Goal: Task Accomplishment & Management: Manage account settings

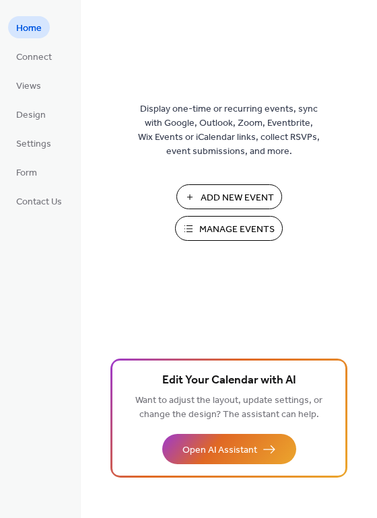
click at [210, 229] on span "Manage Events" at bounding box center [236, 230] width 75 height 14
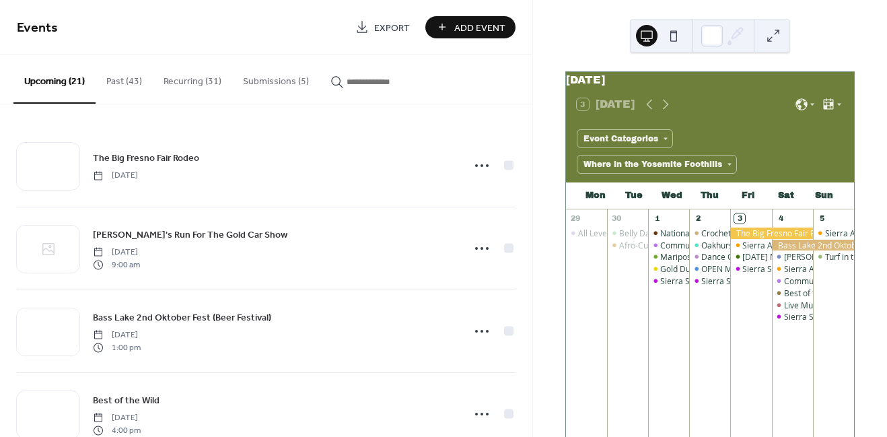
click at [295, 82] on button "Submissions (5)" at bounding box center [275, 79] width 87 height 48
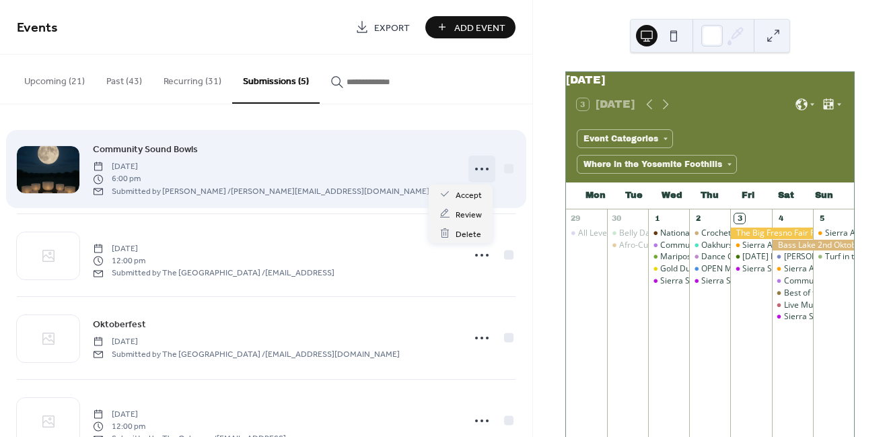
click at [480, 166] on icon at bounding box center [482, 169] width 22 height 22
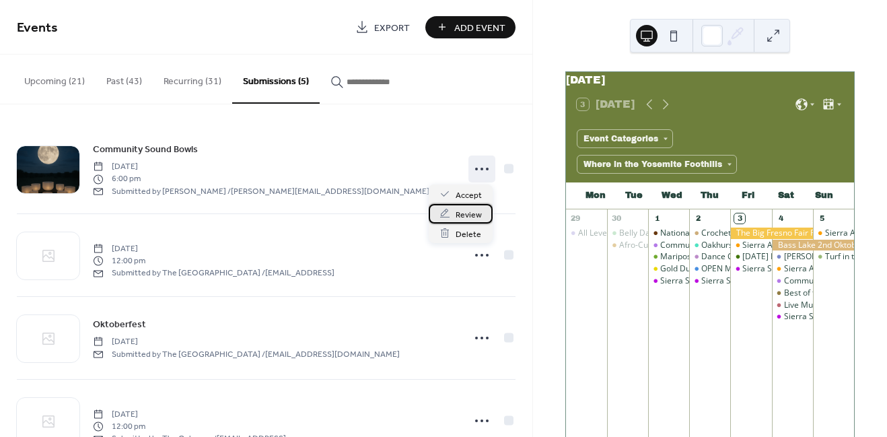
click at [466, 215] on span "Review" at bounding box center [469, 214] width 26 height 14
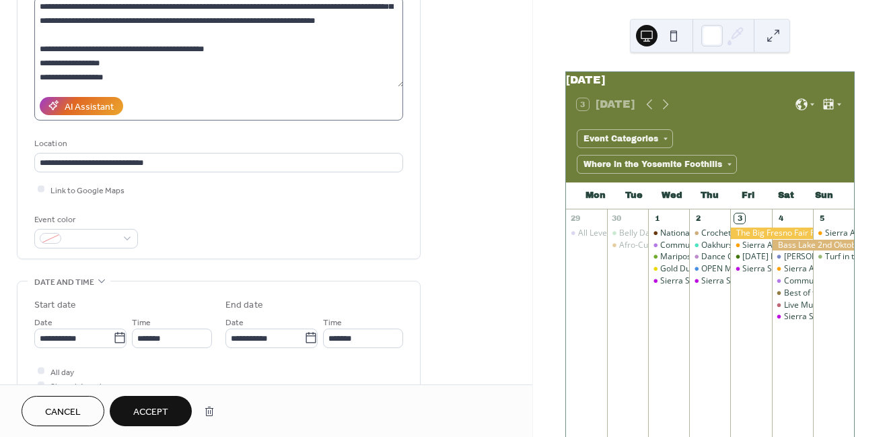
scroll to position [249, 0]
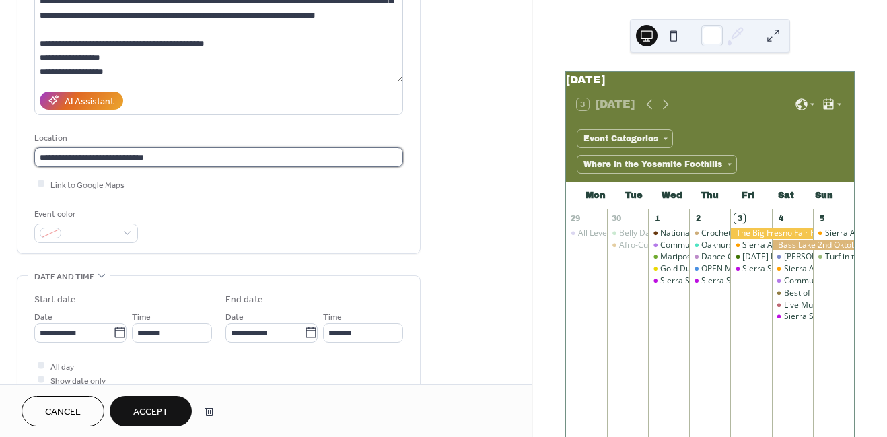
click at [184, 147] on input "**********" at bounding box center [218, 157] width 369 height 20
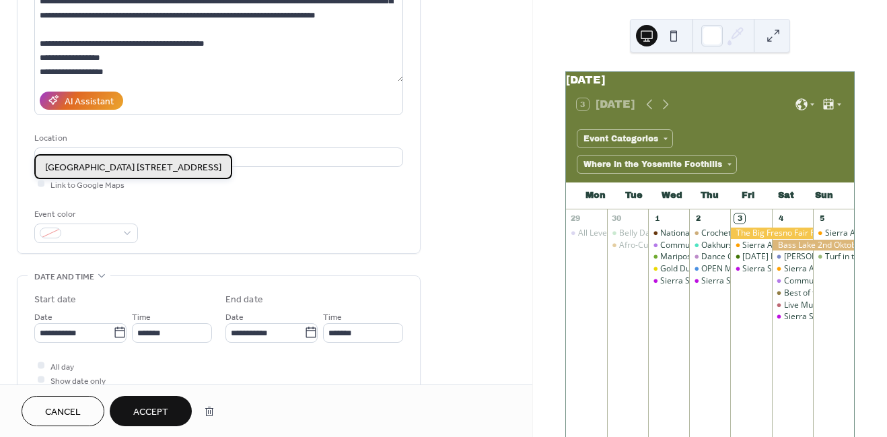
click at [188, 170] on span "[GEOGRAPHIC_DATA] [STREET_ADDRESS]" at bounding box center [133, 168] width 176 height 14
type input "**********"
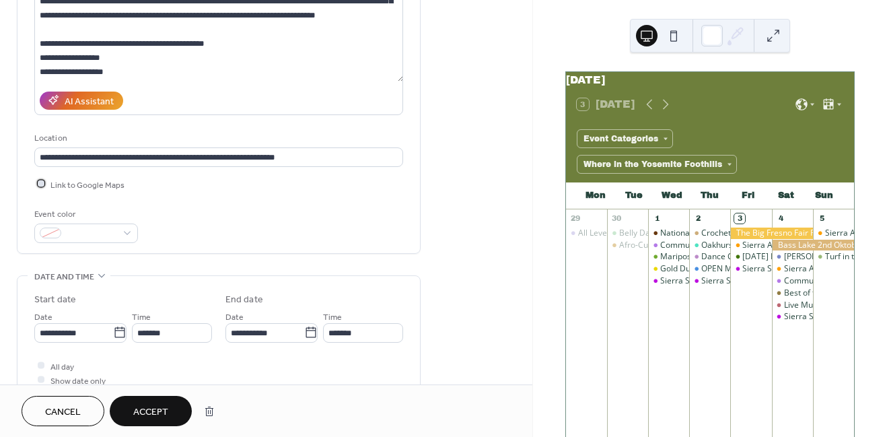
click at [42, 180] on div at bounding box center [41, 183] width 7 height 7
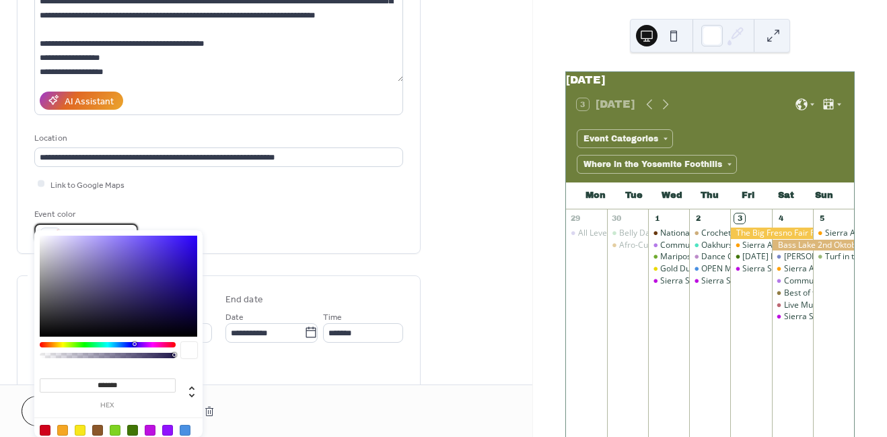
click at [97, 227] on span at bounding box center [92, 234] width 50 height 14
click at [186, 426] on div at bounding box center [185, 430] width 11 height 11
type input "*******"
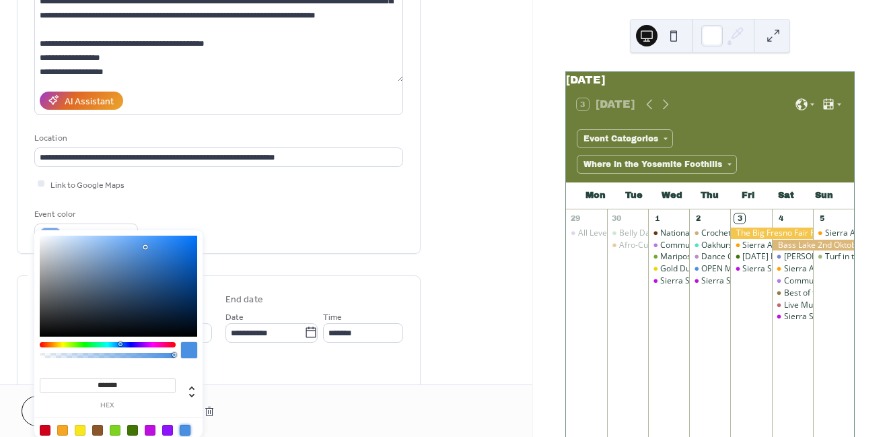
click at [300, 213] on div "Event color #4A90E2FF" at bounding box center [218, 225] width 369 height 36
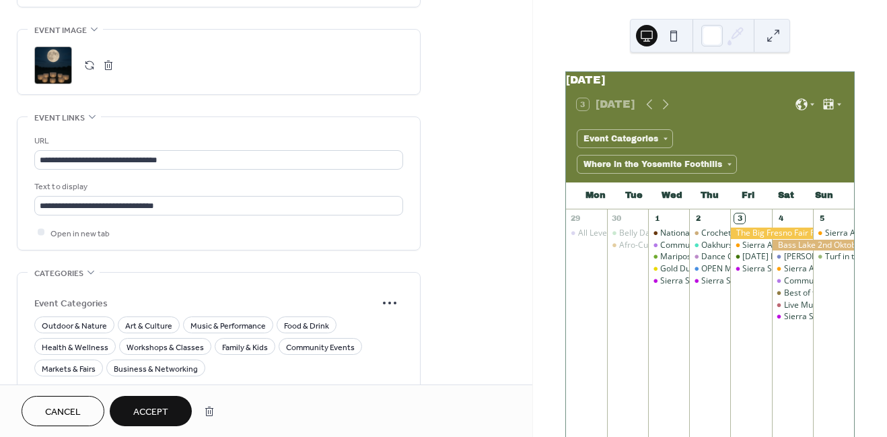
scroll to position [723, 0]
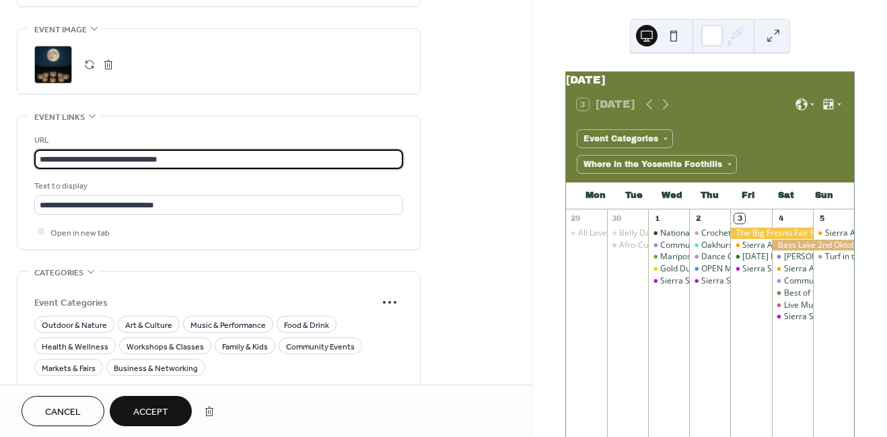
drag, startPoint x: 189, startPoint y: 140, endPoint x: 38, endPoint y: 134, distance: 151.5
click at [38, 149] on input "**********" at bounding box center [218, 159] width 369 height 20
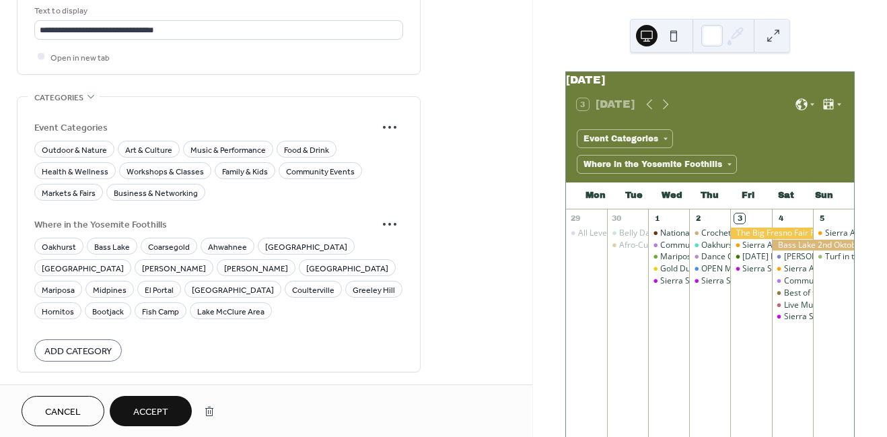
scroll to position [904, 0]
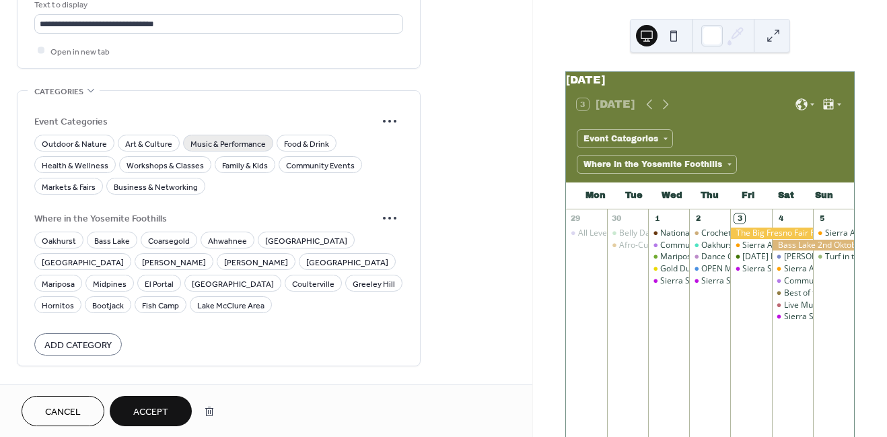
click at [213, 137] on span "Music & Performance" at bounding box center [227, 144] width 75 height 14
click at [157, 158] on span "Workshops & Classes" at bounding box center [165, 165] width 77 height 14
click at [90, 158] on span "Health & Wellness" at bounding box center [75, 165] width 67 height 14
click at [56, 234] on span "Oakhurst" at bounding box center [59, 241] width 34 height 14
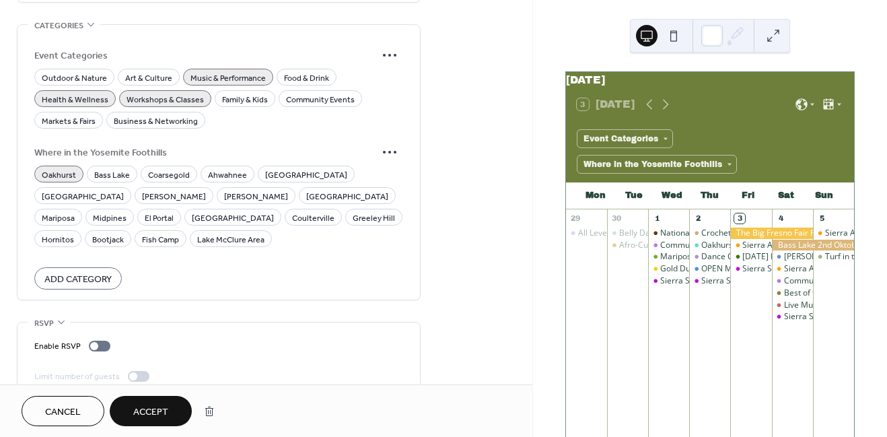
click at [146, 406] on span "Accept" at bounding box center [150, 412] width 35 height 14
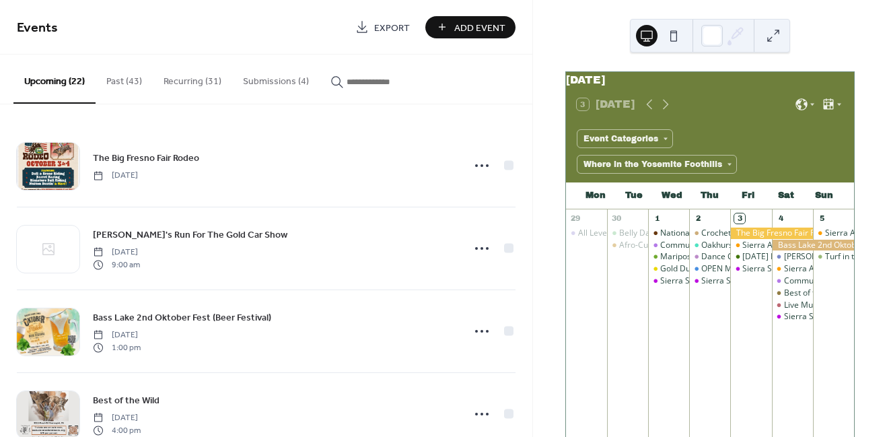
click at [268, 80] on button "Submissions (4)" at bounding box center [275, 79] width 87 height 48
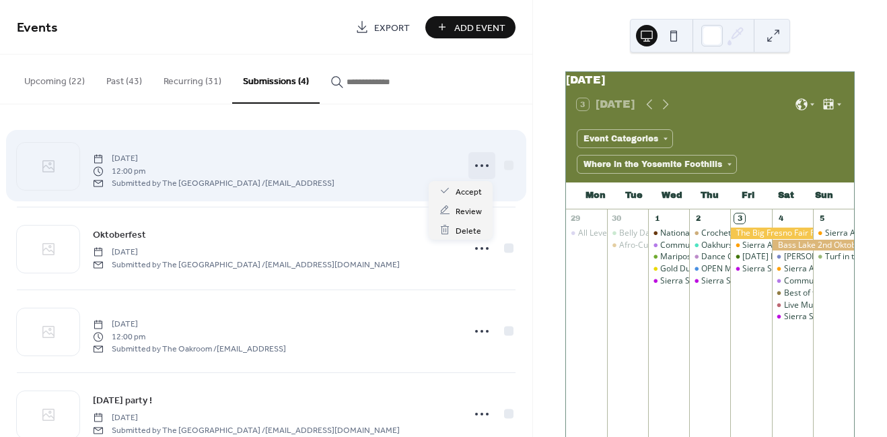
click at [478, 167] on icon at bounding box center [482, 166] width 22 height 22
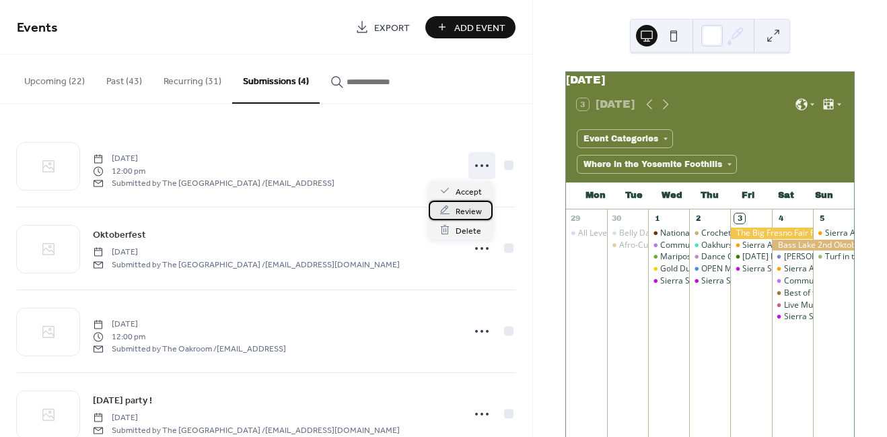
click at [462, 213] on span "Review" at bounding box center [469, 211] width 26 height 14
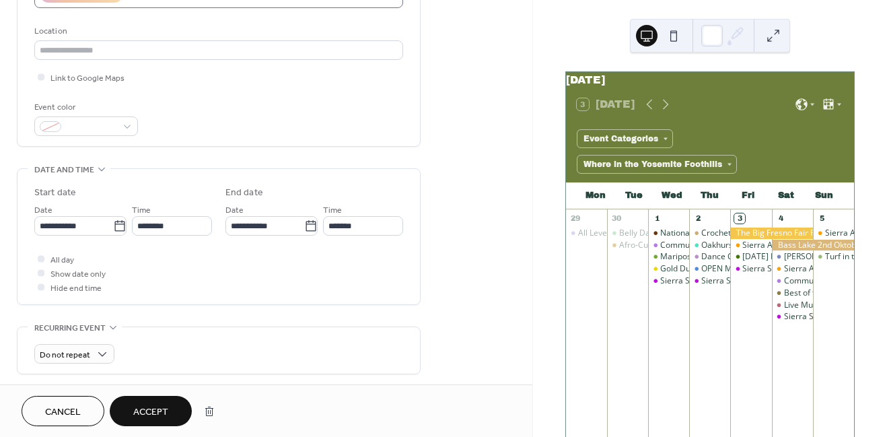
scroll to position [343, 0]
click at [43, 417] on button "Cancel" at bounding box center [63, 411] width 83 height 30
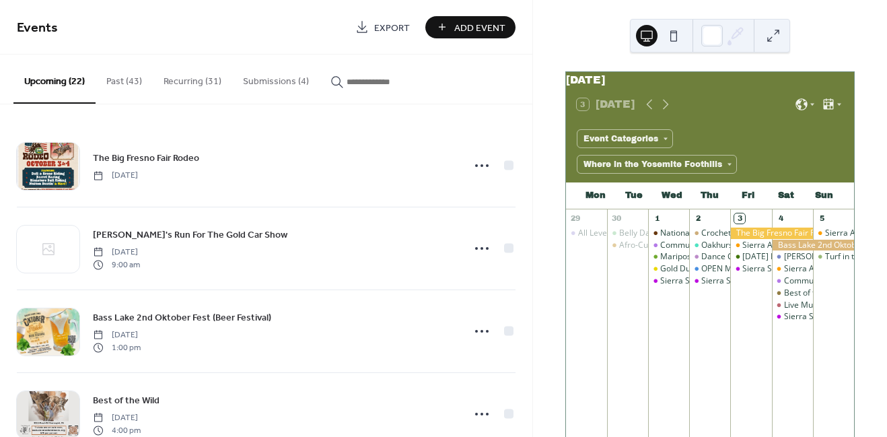
click at [252, 75] on button "Submissions (4)" at bounding box center [275, 79] width 87 height 48
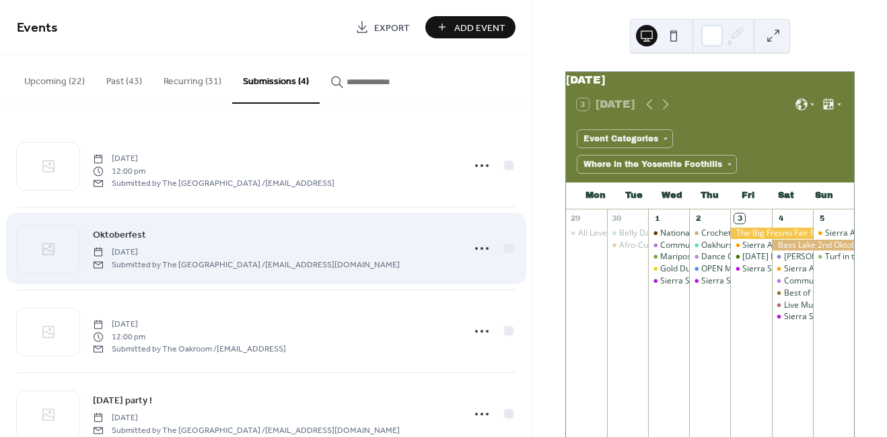
scroll to position [36, 0]
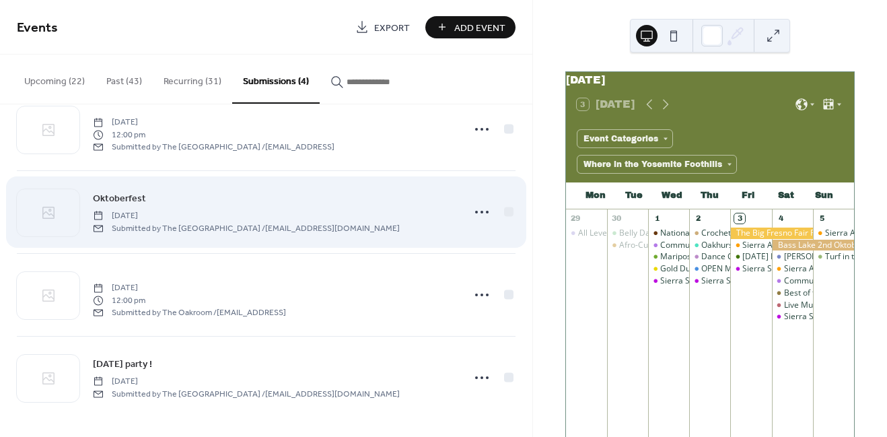
click at [230, 195] on div "Oktoberfest [DATE] Submitted by The Oak Room / [EMAIL_ADDRESS][DOMAIN_NAME]" at bounding box center [273, 211] width 361 height 43
click at [471, 209] on icon at bounding box center [482, 212] width 22 height 22
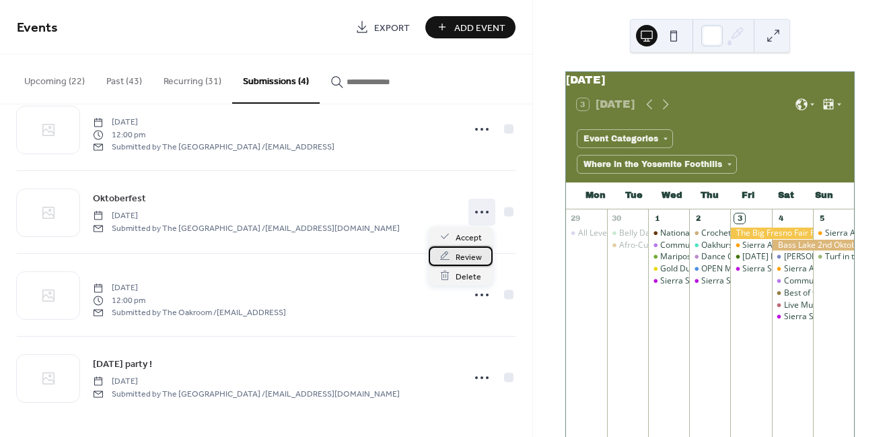
click at [470, 254] on span "Review" at bounding box center [469, 257] width 26 height 14
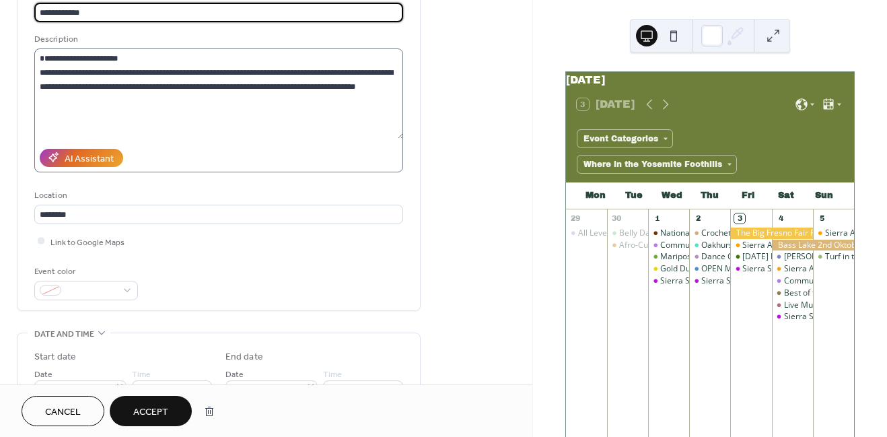
scroll to position [213, 0]
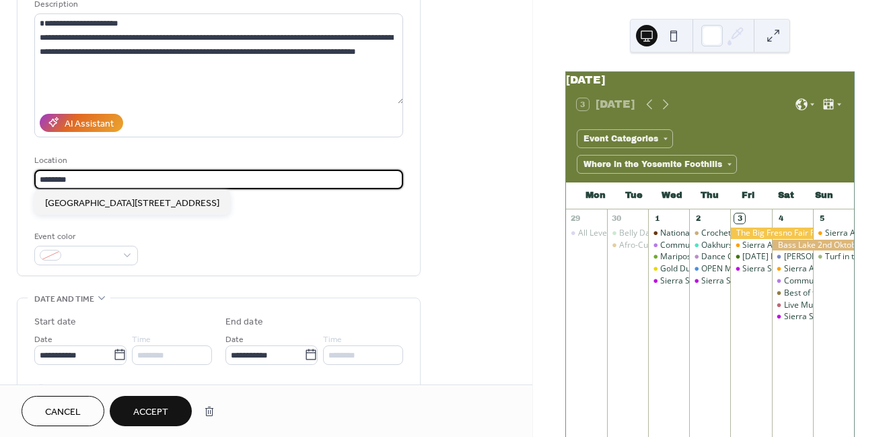
click at [134, 174] on input "*******" at bounding box center [218, 180] width 369 height 20
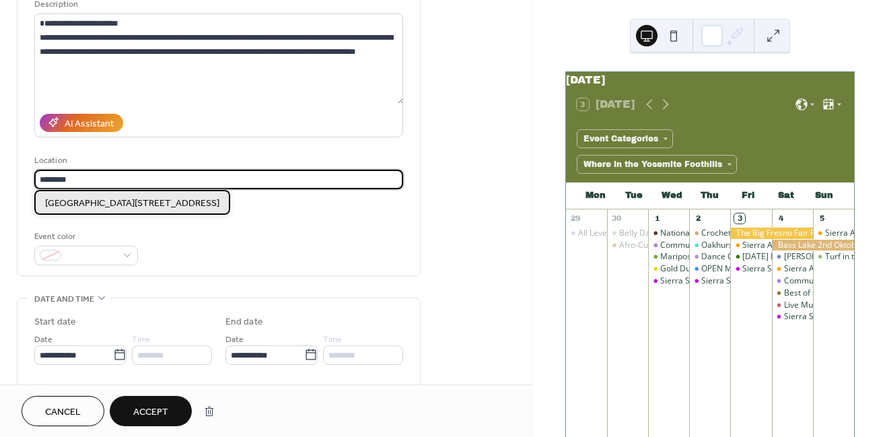
click at [139, 201] on span "[GEOGRAPHIC_DATA][STREET_ADDRESS]" at bounding box center [132, 204] width 174 height 14
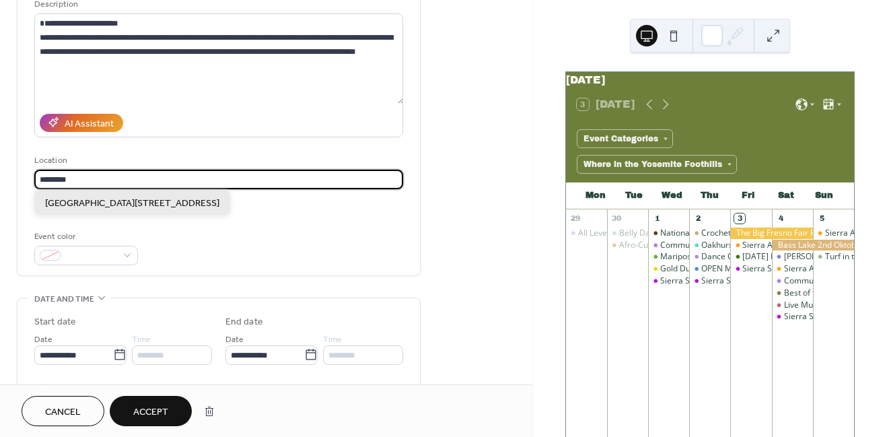
type input "**********"
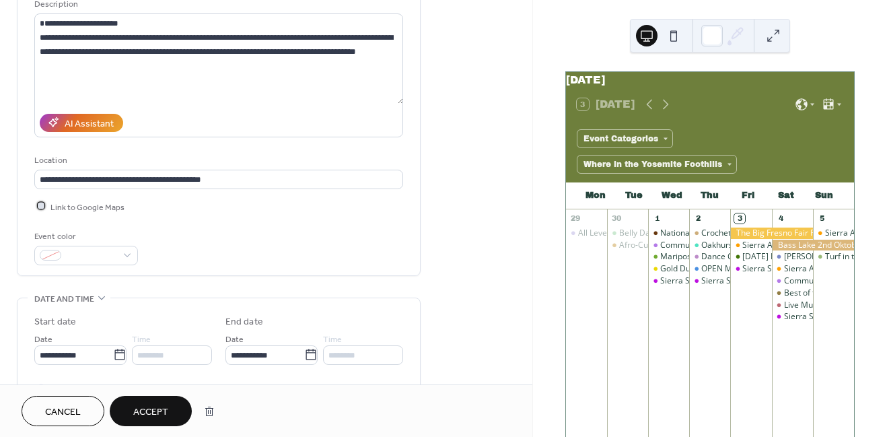
click at [43, 203] on div at bounding box center [41, 206] width 7 height 7
click at [79, 249] on span at bounding box center [92, 256] width 50 height 14
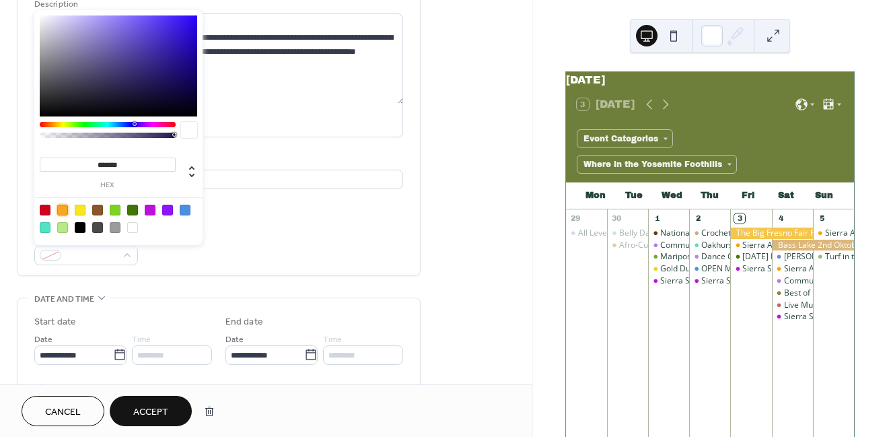
click at [61, 209] on div at bounding box center [62, 210] width 11 height 11
type input "*******"
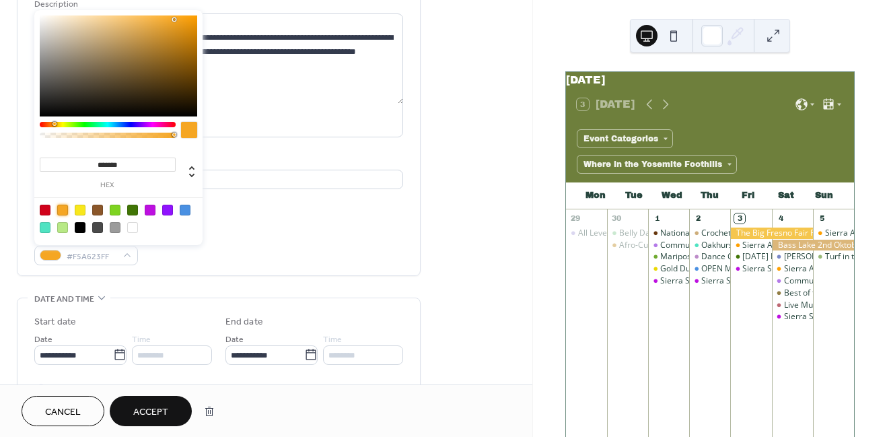
click at [187, 250] on div "Event color #F5A623FF" at bounding box center [218, 247] width 369 height 36
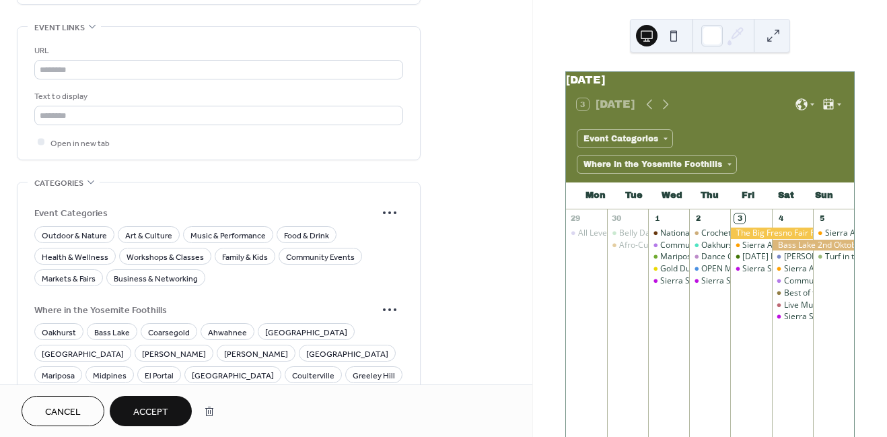
scroll to position [802, 0]
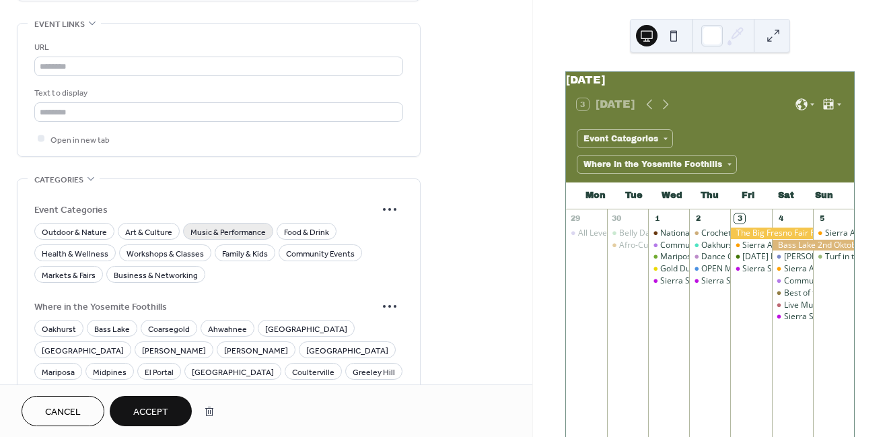
click at [201, 227] on span "Music & Performance" at bounding box center [227, 232] width 75 height 14
click at [290, 227] on span "Food & Drink" at bounding box center [306, 232] width 45 height 14
click at [62, 328] on span "Oakhurst" at bounding box center [59, 329] width 34 height 14
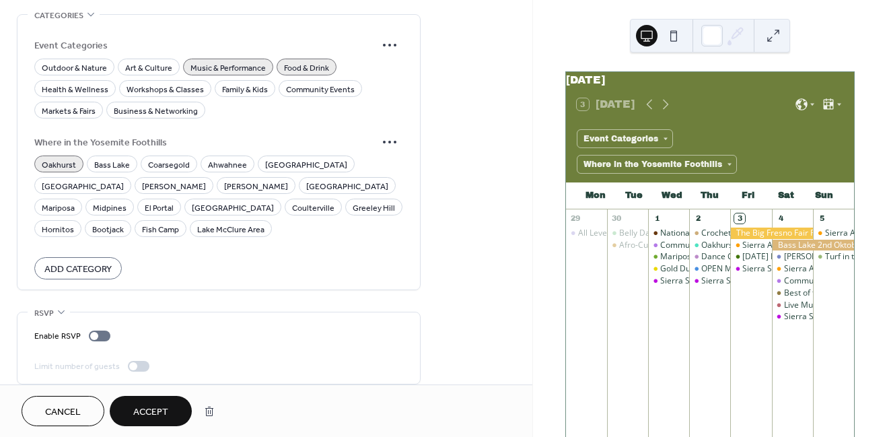
scroll to position [970, 0]
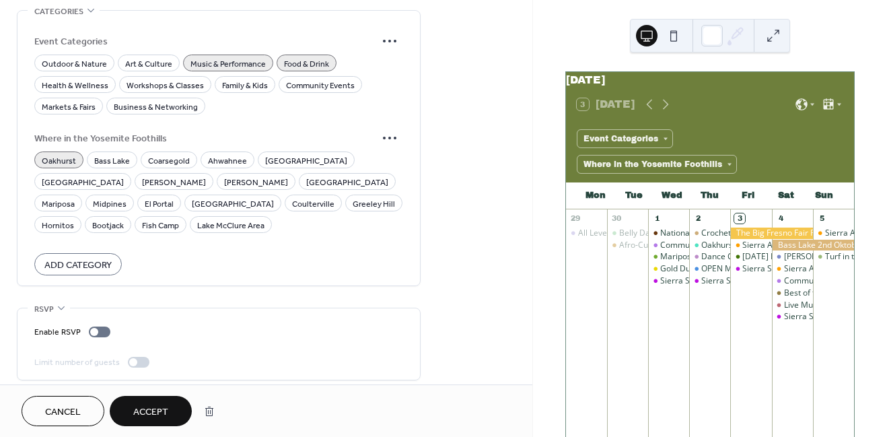
click at [145, 414] on span "Accept" at bounding box center [150, 412] width 35 height 14
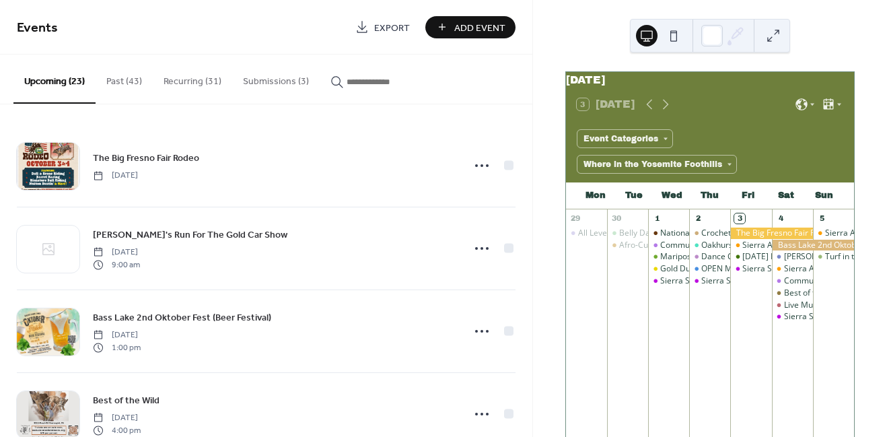
click at [283, 75] on button "Submissions (3)" at bounding box center [275, 79] width 87 height 48
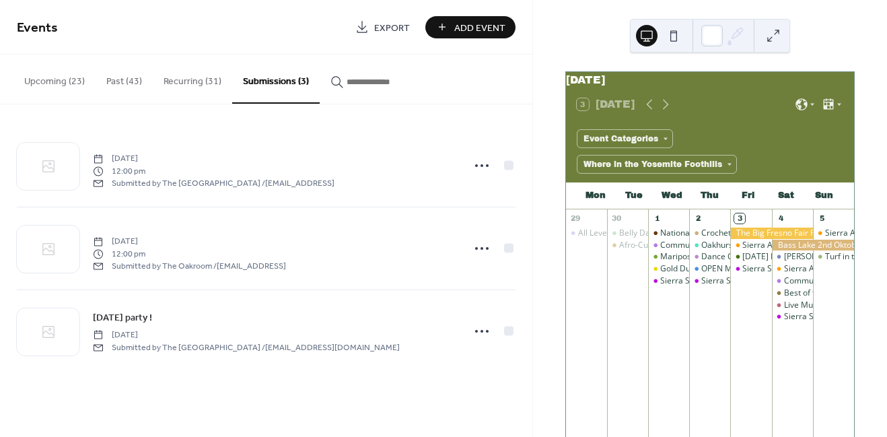
click at [57, 88] on button "Upcoming (23)" at bounding box center [54, 79] width 82 height 48
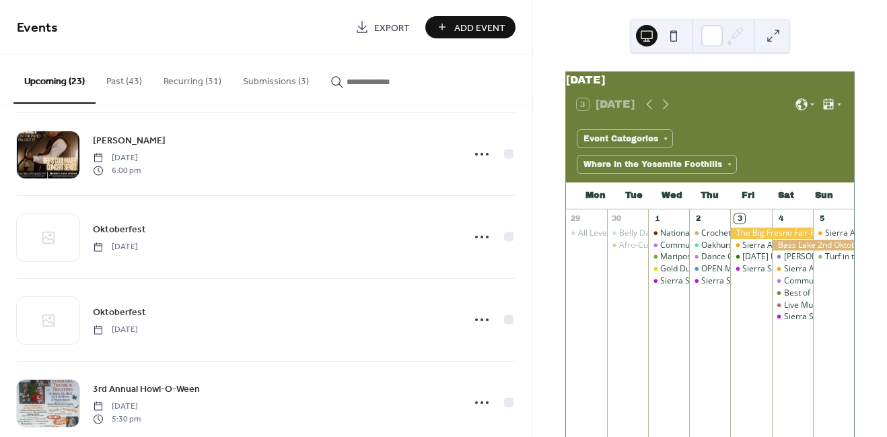
scroll to position [923, 0]
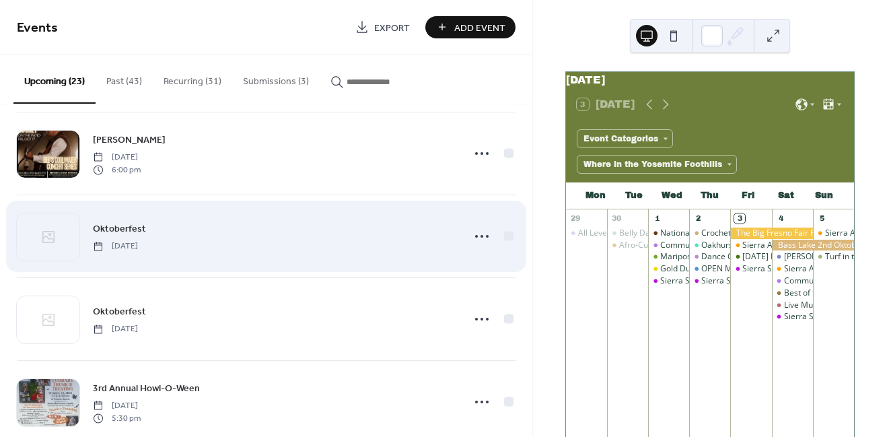
click at [121, 222] on span "Oktoberfest" at bounding box center [119, 229] width 53 height 14
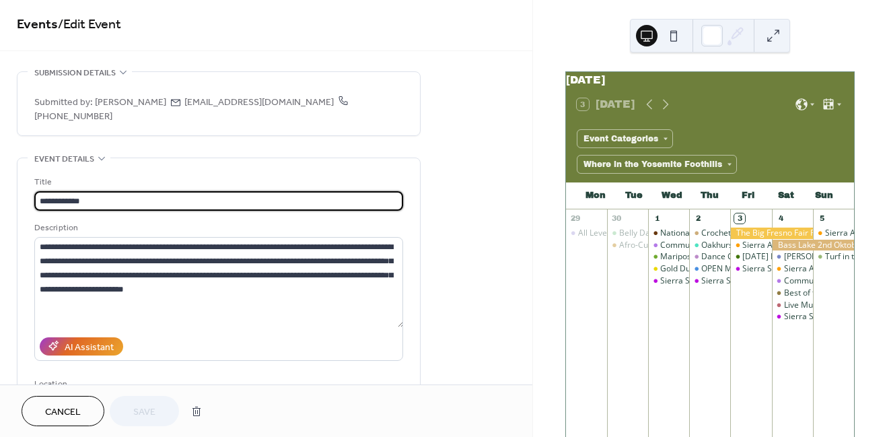
scroll to position [5, 0]
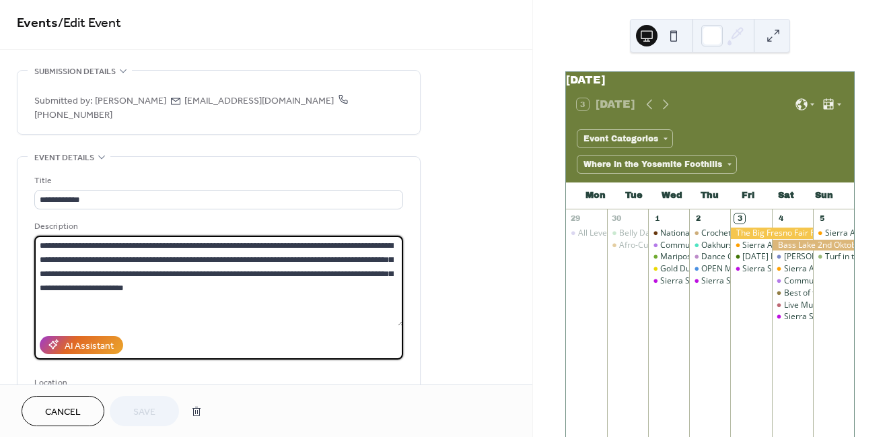
drag, startPoint x: 176, startPoint y: 269, endPoint x: 41, endPoint y: 210, distance: 146.8
click at [41, 219] on div "**********" at bounding box center [218, 289] width 369 height 140
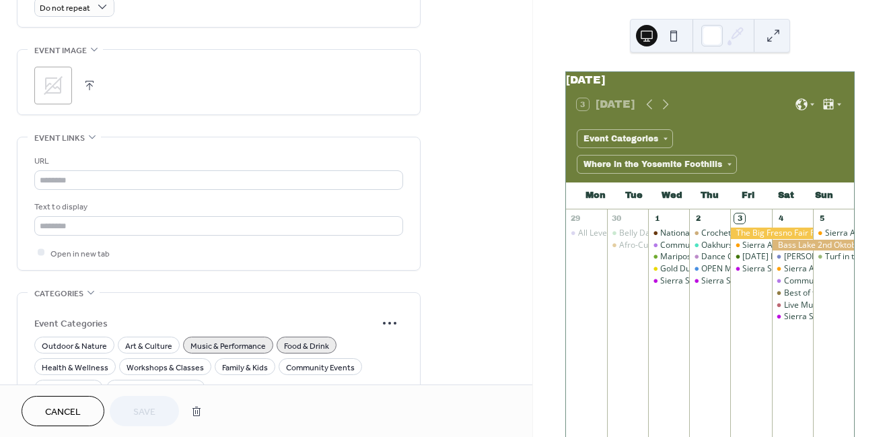
scroll to position [970, 0]
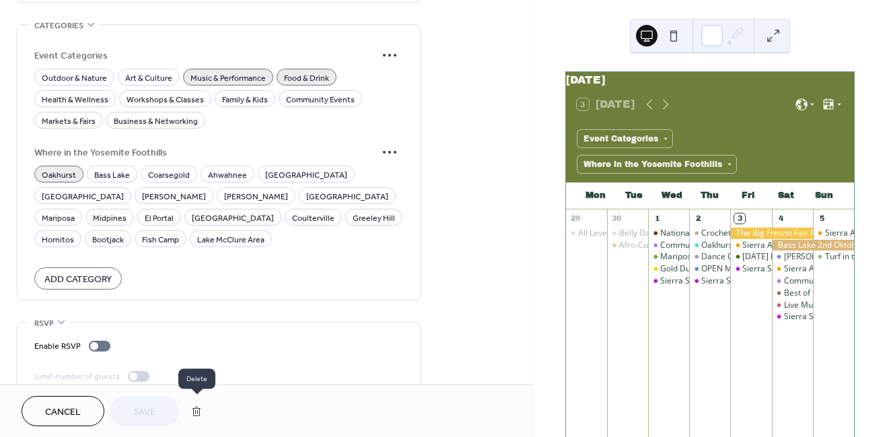
click at [201, 414] on button "button" at bounding box center [196, 411] width 24 height 27
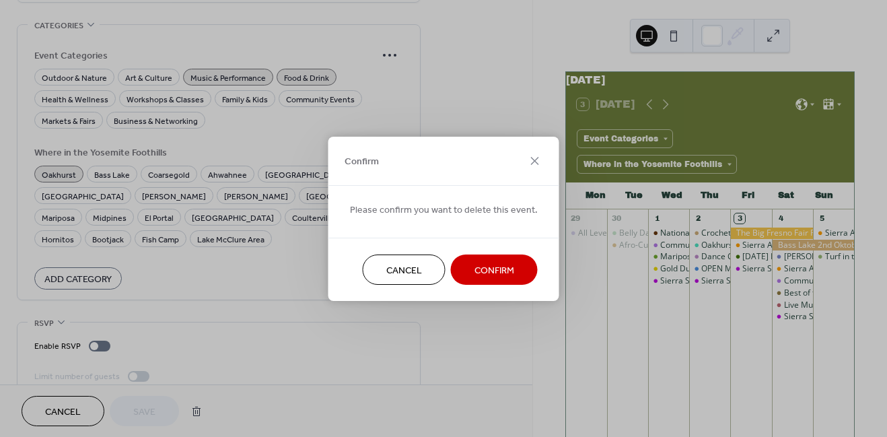
click at [514, 269] on button "Confirm" at bounding box center [494, 269] width 87 height 30
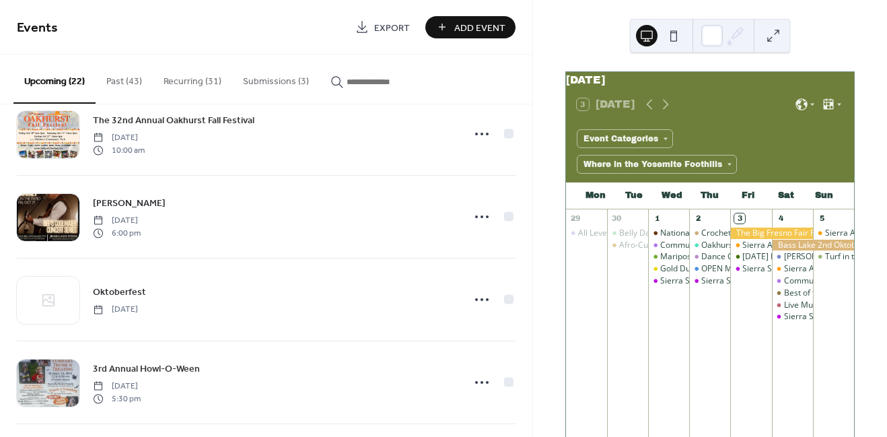
scroll to position [842, 0]
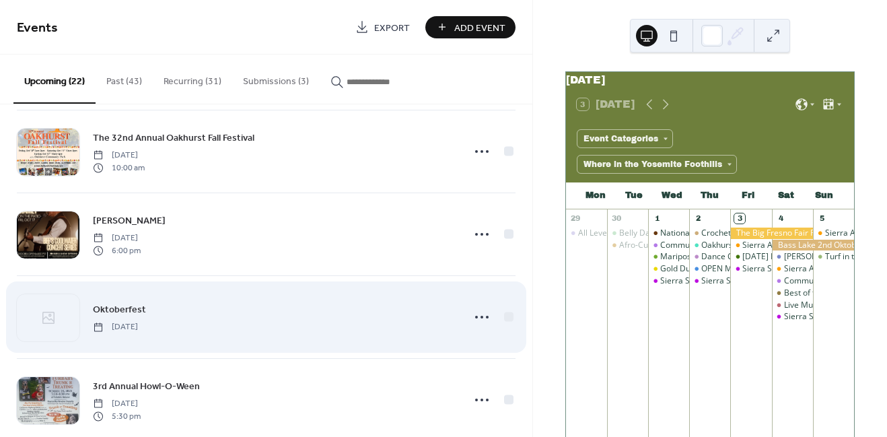
click at [151, 307] on div "Oktoberfest [DATE]" at bounding box center [273, 316] width 361 height 30
click at [120, 303] on span "Oktoberfest" at bounding box center [119, 310] width 53 height 14
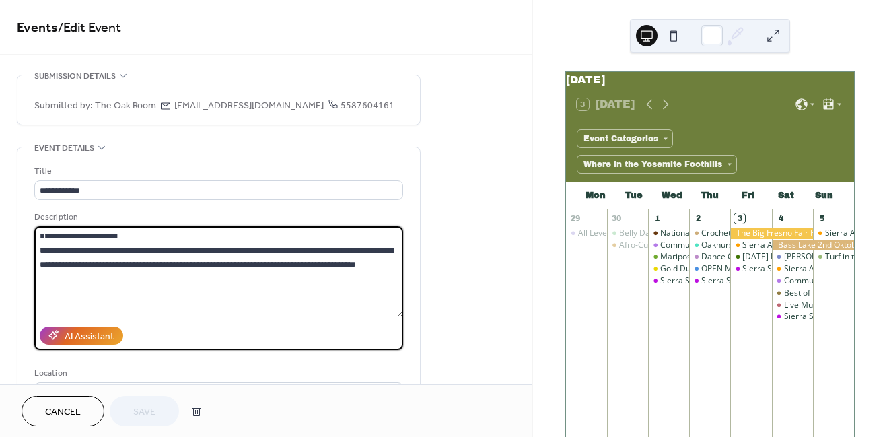
click at [143, 291] on textarea "**********" at bounding box center [218, 271] width 369 height 90
paste textarea "**********"
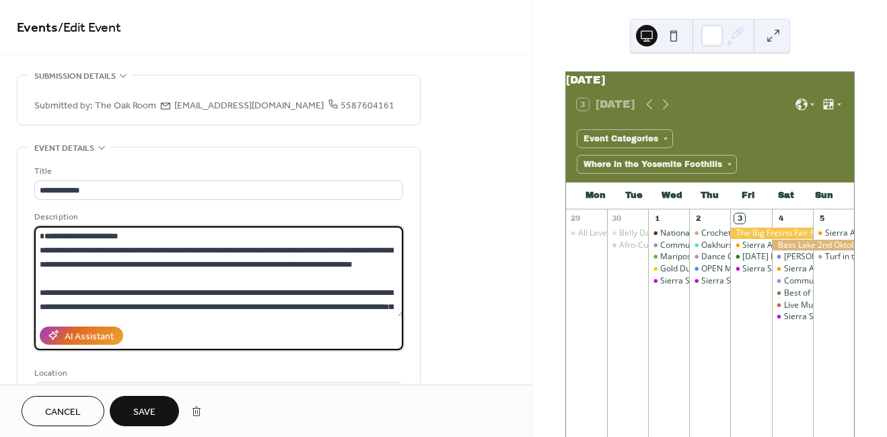
scroll to position [40, 0]
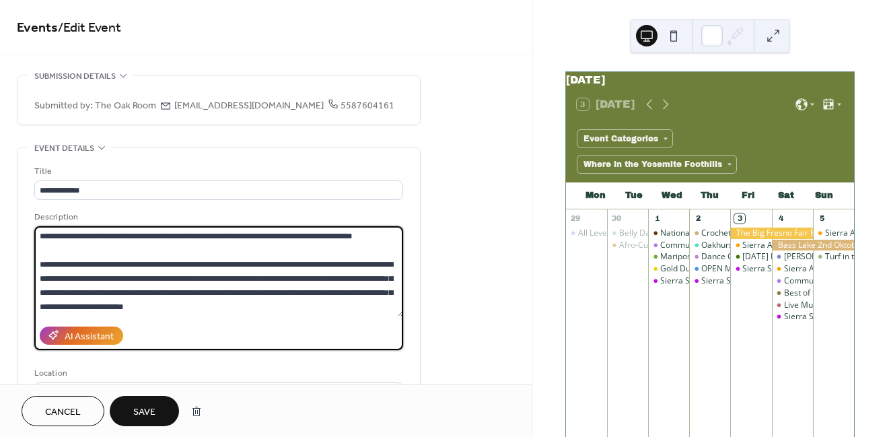
type textarea "**********"
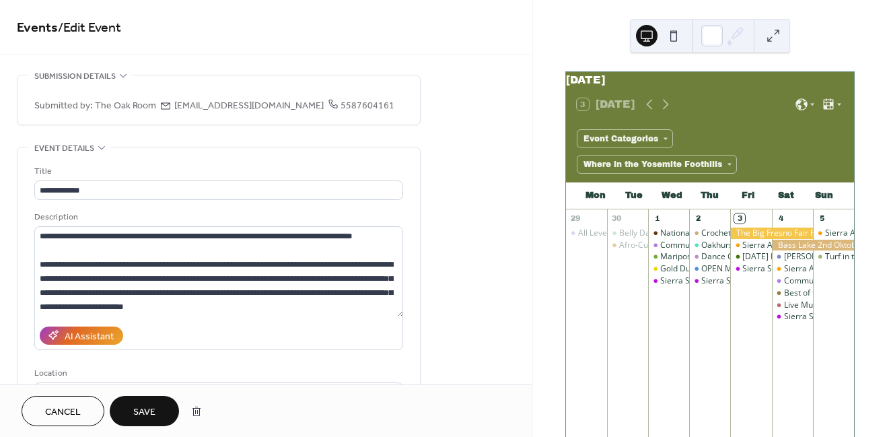
click at [139, 417] on span "Save" at bounding box center [144, 412] width 22 height 14
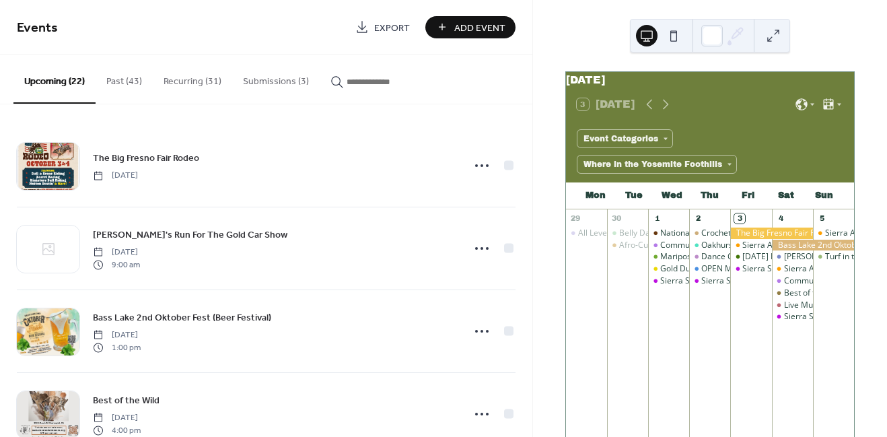
click at [285, 79] on button "Submissions (3)" at bounding box center [275, 79] width 87 height 48
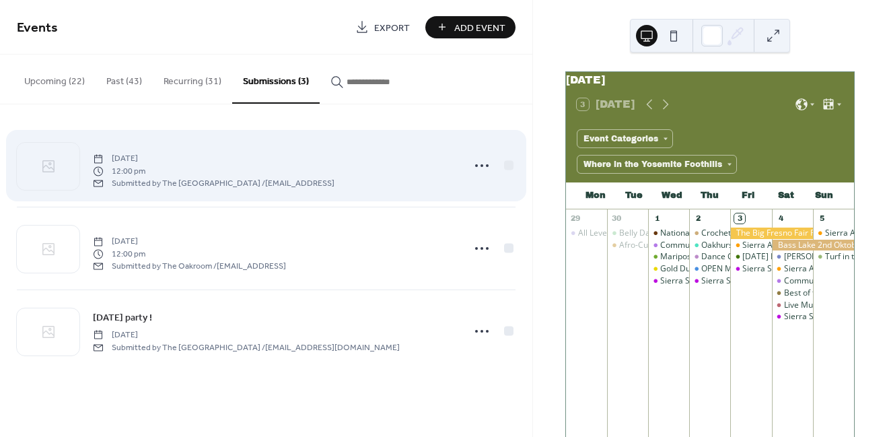
click at [219, 151] on div "[DATE] 12:00 pm Submitted by The Oak Room / [EMAIL_ADDRESS]" at bounding box center [214, 169] width 242 height 37
click at [476, 164] on circle at bounding box center [476, 165] width 3 height 3
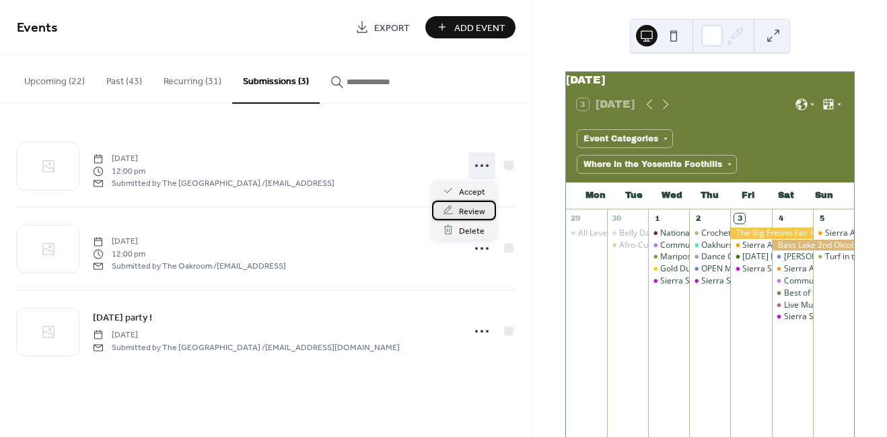
click at [468, 209] on span "Review" at bounding box center [472, 211] width 26 height 14
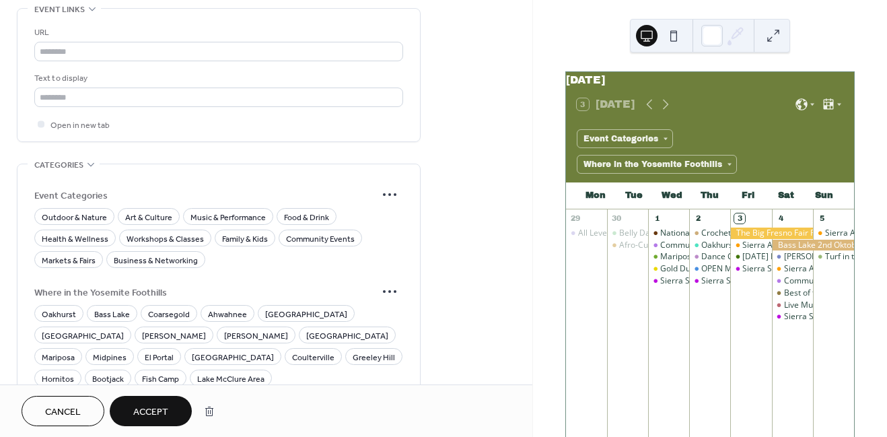
scroll to position [970, 0]
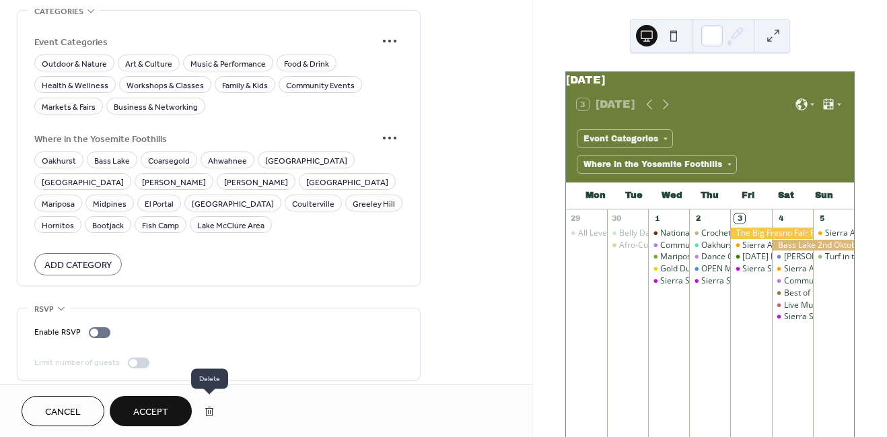
click at [217, 408] on button "button" at bounding box center [209, 411] width 24 height 27
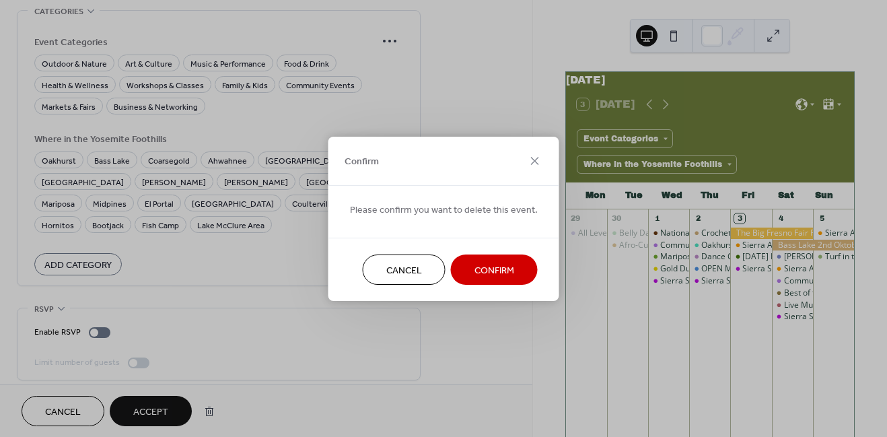
click at [494, 271] on span "Confirm" at bounding box center [494, 270] width 40 height 14
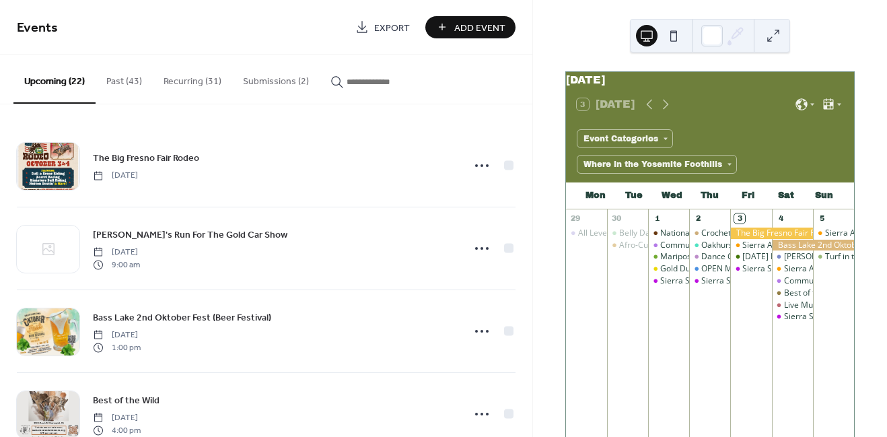
click at [276, 68] on button "Submissions (2)" at bounding box center [275, 79] width 87 height 48
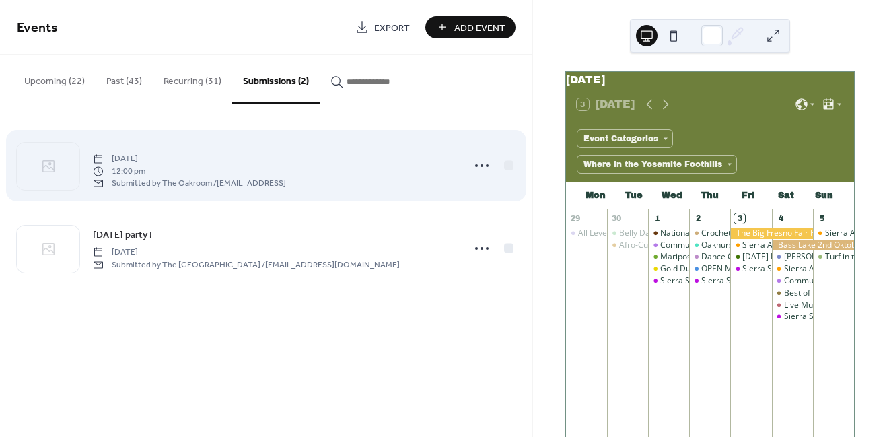
click at [336, 184] on div "[DATE] 12:00 pm Submitted by The Oakroom / [EMAIL_ADDRESS]" at bounding box center [273, 165] width 361 height 46
click at [480, 164] on icon at bounding box center [482, 166] width 22 height 22
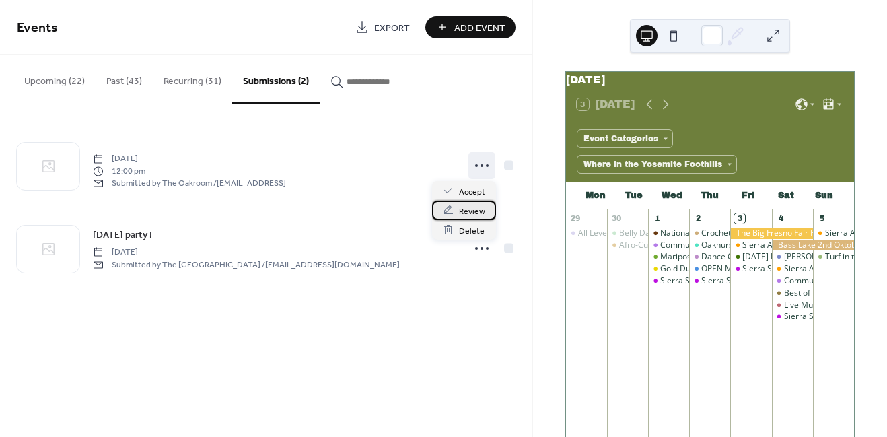
click at [483, 212] on span "Review" at bounding box center [472, 211] width 26 height 14
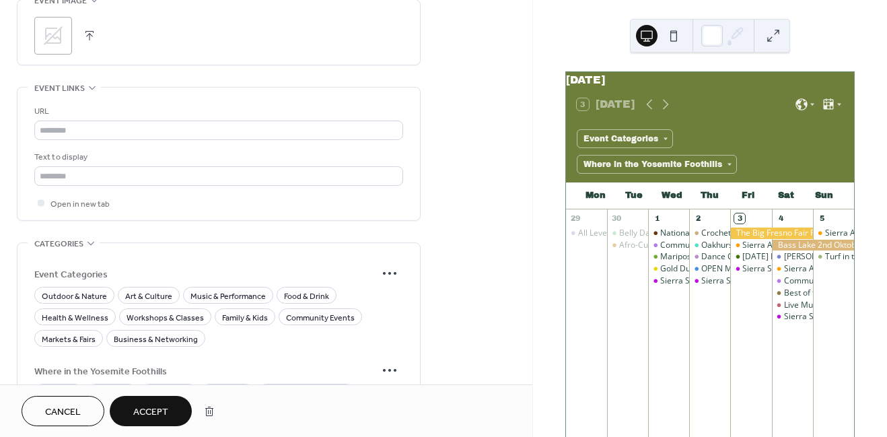
scroll to position [970, 0]
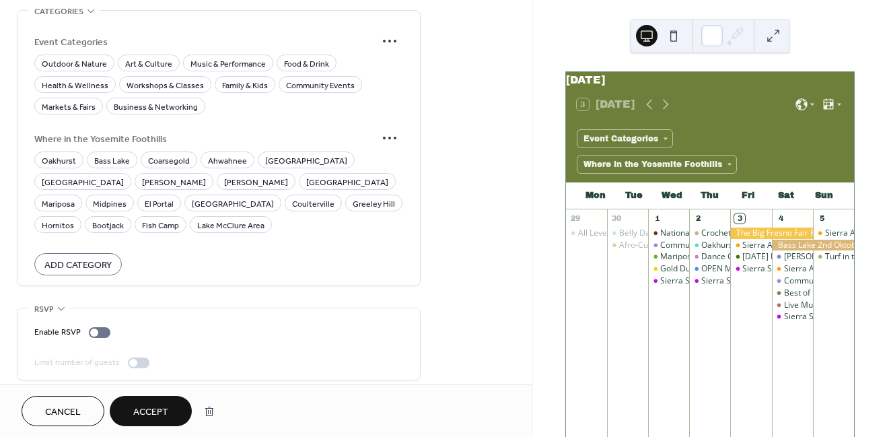
click at [70, 407] on span "Cancel" at bounding box center [63, 412] width 36 height 14
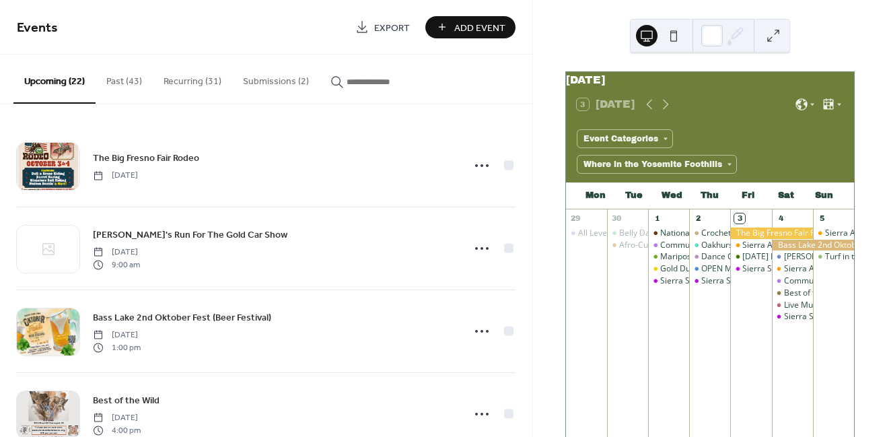
click at [278, 77] on button "Submissions (2)" at bounding box center [275, 79] width 87 height 48
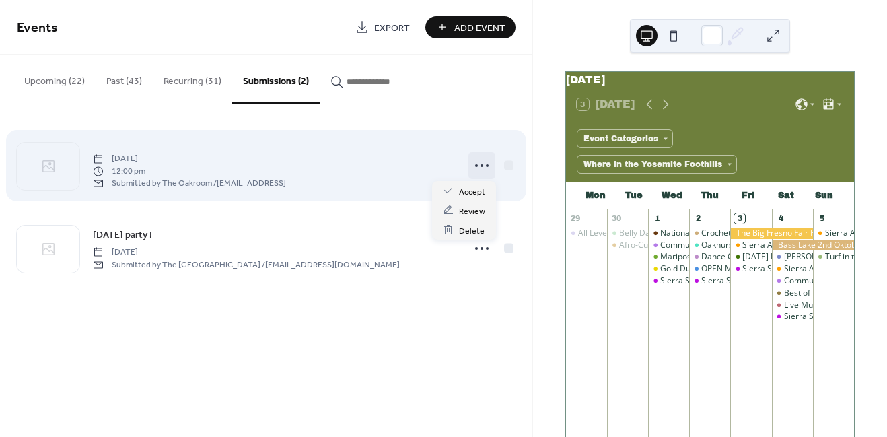
click at [480, 164] on circle at bounding box center [481, 165] width 3 height 3
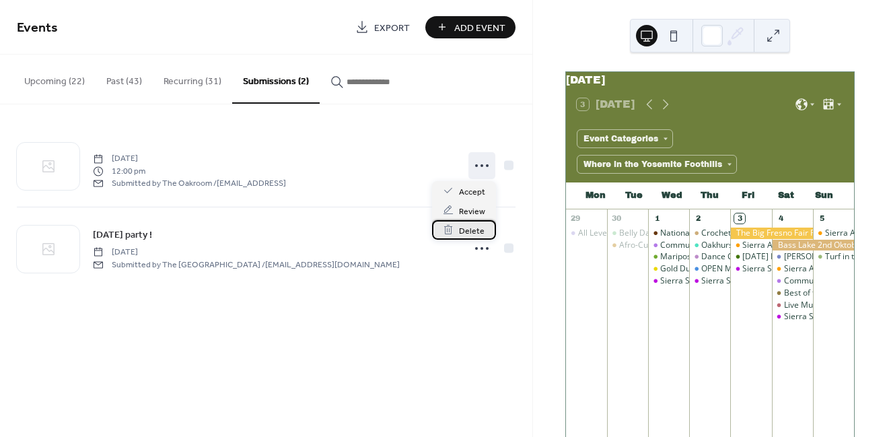
click at [470, 230] on span "Delete" at bounding box center [472, 230] width 26 height 14
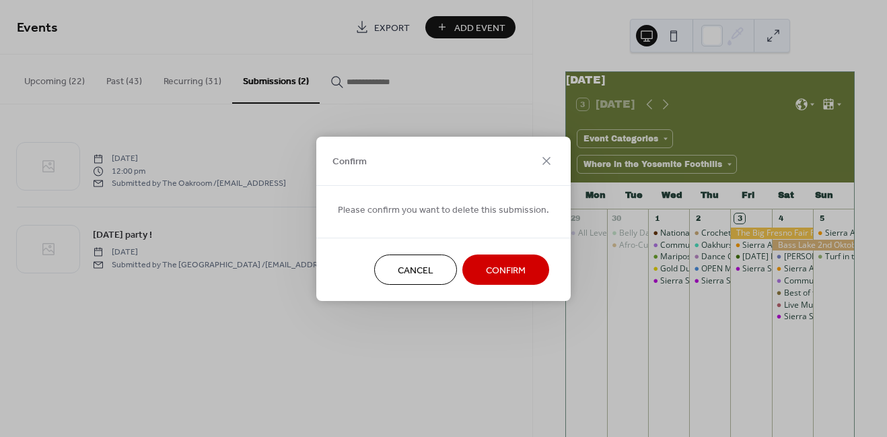
click at [478, 262] on button "Confirm" at bounding box center [505, 269] width 87 height 30
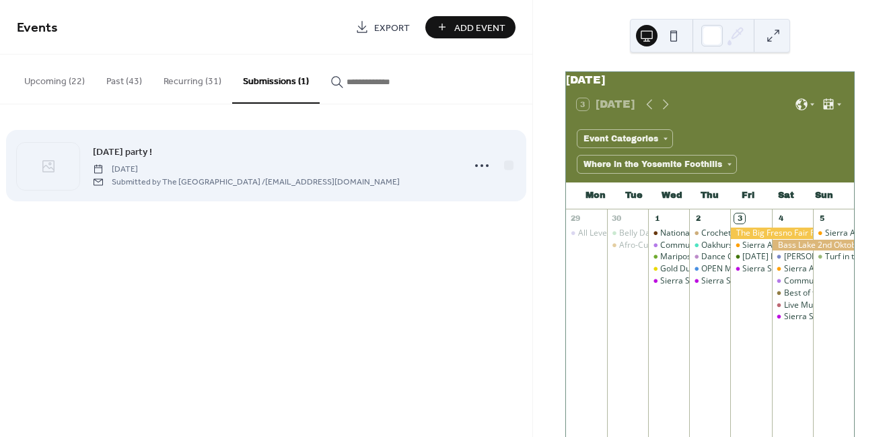
click at [215, 148] on div "[DATE] party ! [DATE] Submitted by The Oak Room / [EMAIL_ADDRESS][DOMAIN_NAME]" at bounding box center [273, 165] width 361 height 43
click at [476, 168] on icon at bounding box center [482, 166] width 22 height 22
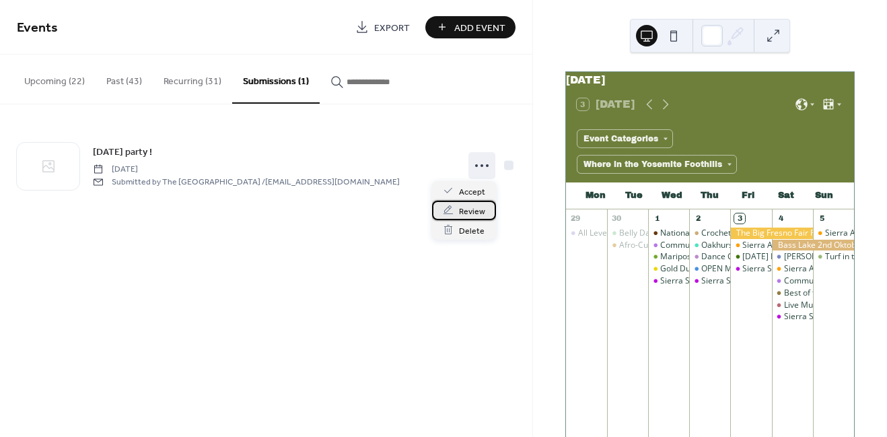
click at [472, 213] on span "Review" at bounding box center [472, 211] width 26 height 14
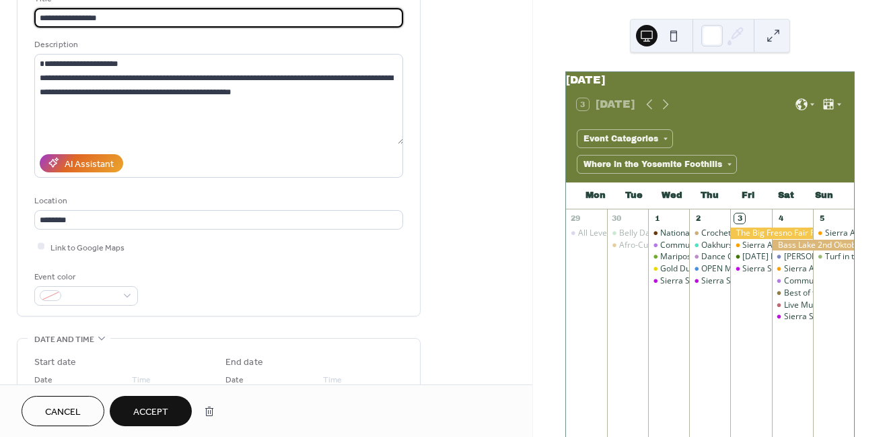
scroll to position [183, 0]
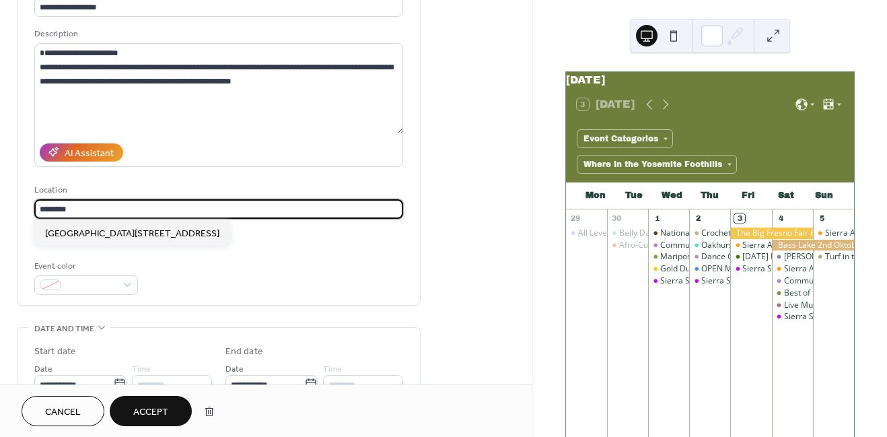
click at [103, 209] on input "*******" at bounding box center [218, 209] width 369 height 20
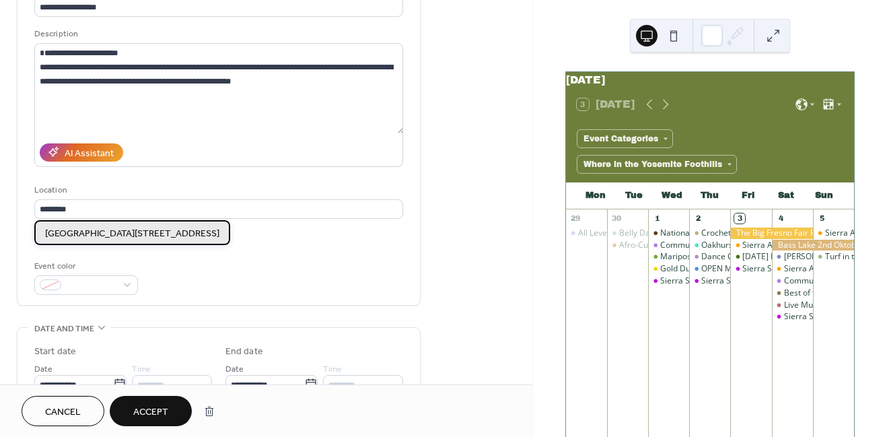
click at [107, 236] on span "[GEOGRAPHIC_DATA][STREET_ADDRESS]" at bounding box center [132, 233] width 174 height 14
type input "**********"
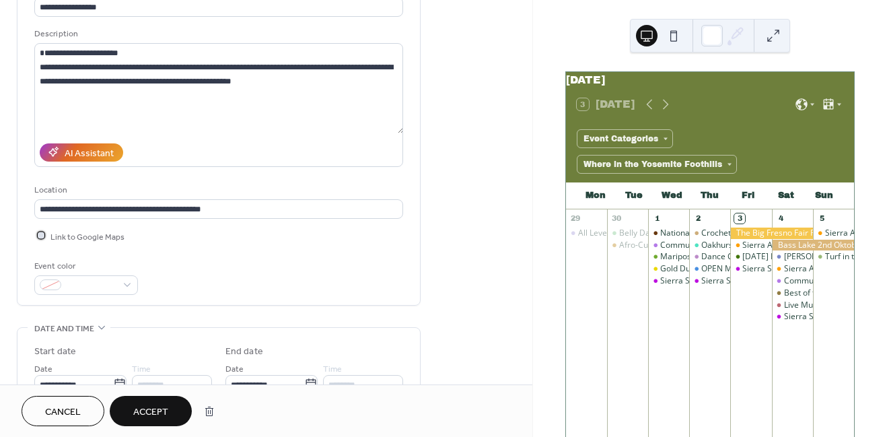
click at [41, 234] on div at bounding box center [41, 235] width 7 height 7
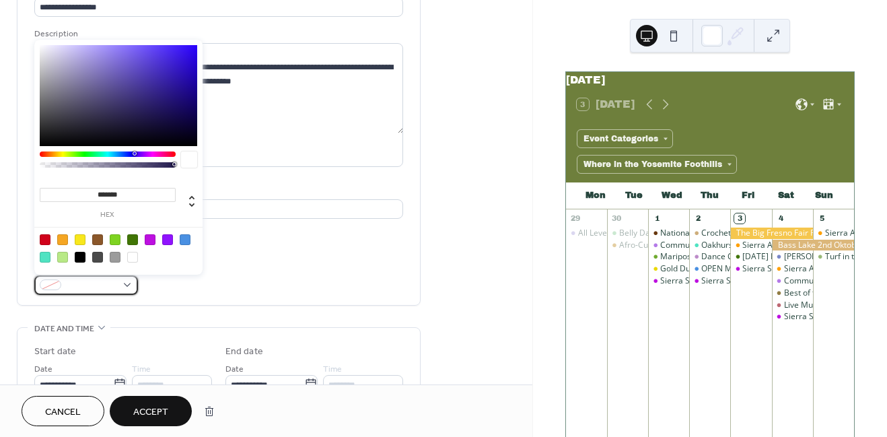
click at [67, 283] on span at bounding box center [92, 286] width 50 height 14
click at [79, 239] on div at bounding box center [80, 239] width 11 height 11
type input "*******"
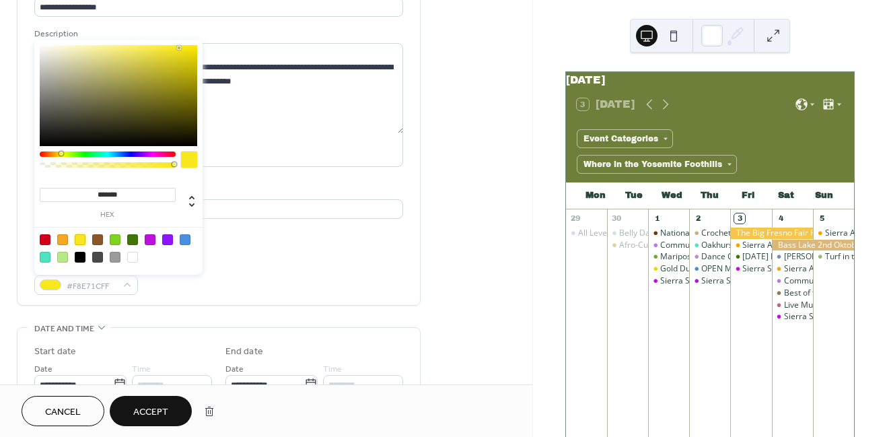
click at [254, 292] on div "Event color #F8E71CFF" at bounding box center [218, 277] width 369 height 36
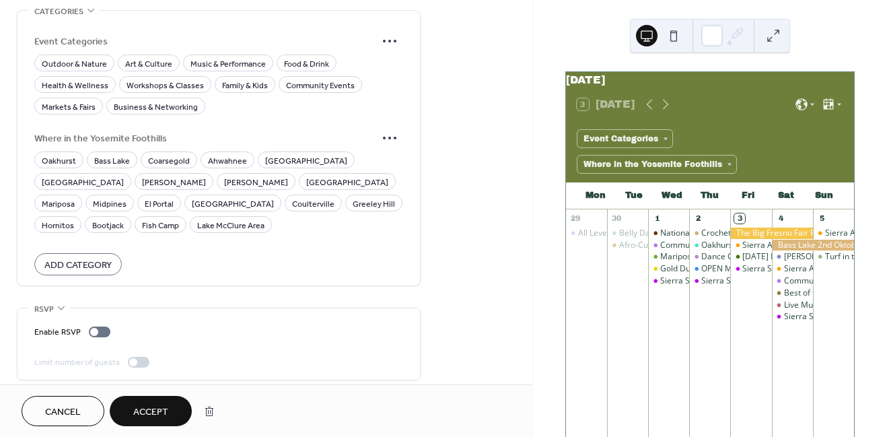
scroll to position [970, 0]
click at [55, 153] on span "Oakhurst" at bounding box center [59, 160] width 34 height 14
click at [284, 60] on span "Food & Drink" at bounding box center [306, 64] width 45 height 14
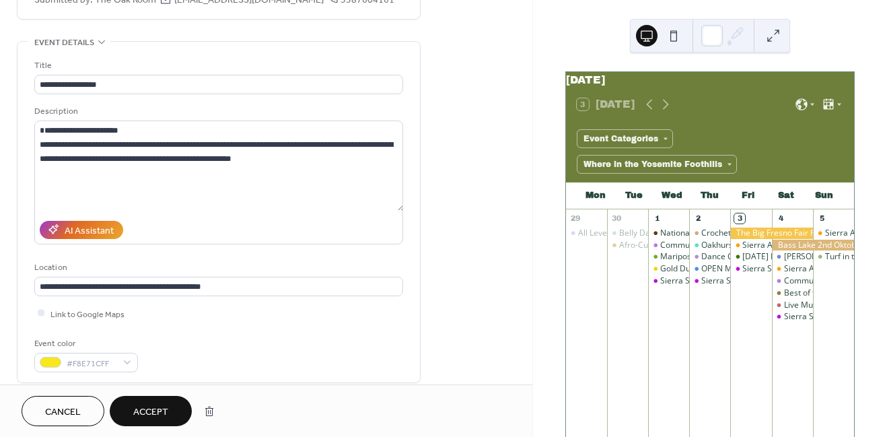
scroll to position [0, 0]
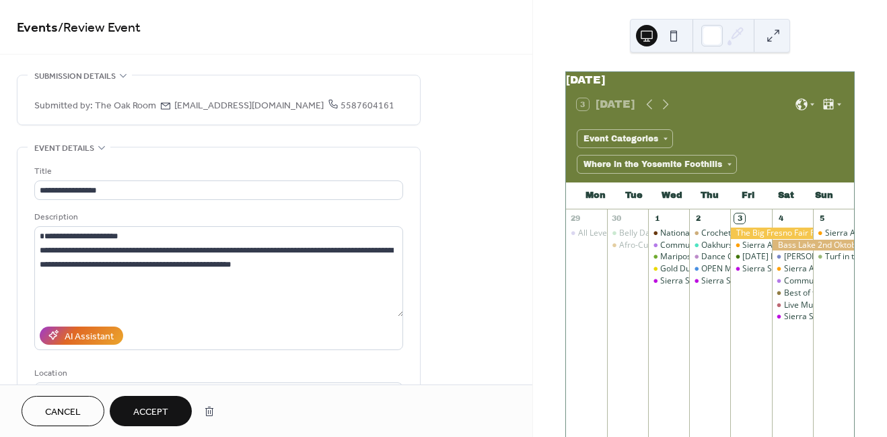
click at [162, 412] on span "Accept" at bounding box center [150, 412] width 35 height 14
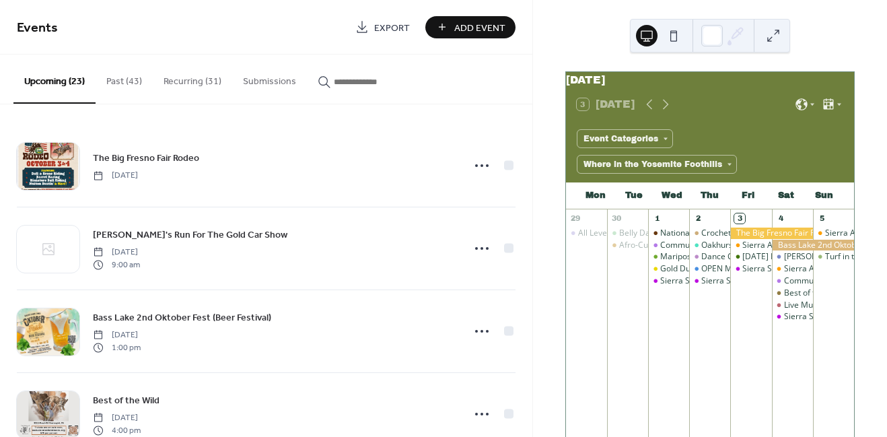
click at [259, 83] on button "Submissions" at bounding box center [269, 79] width 75 height 48
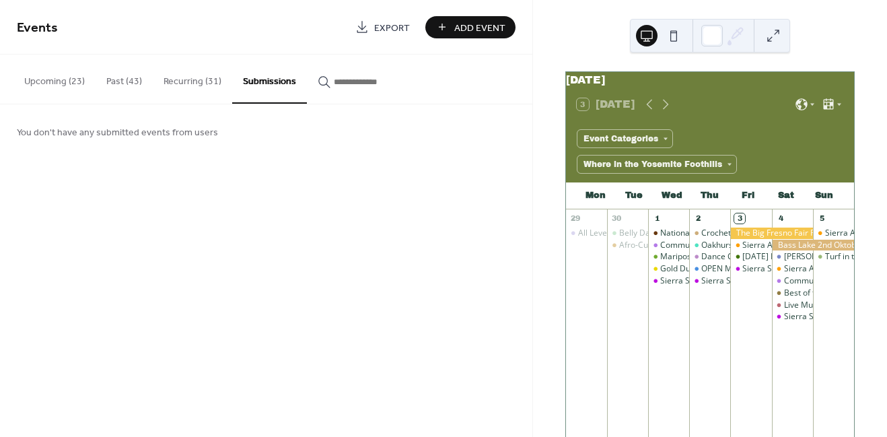
click at [71, 79] on button "Upcoming (23)" at bounding box center [54, 79] width 82 height 48
